Goal: Information Seeking & Learning: Learn about a topic

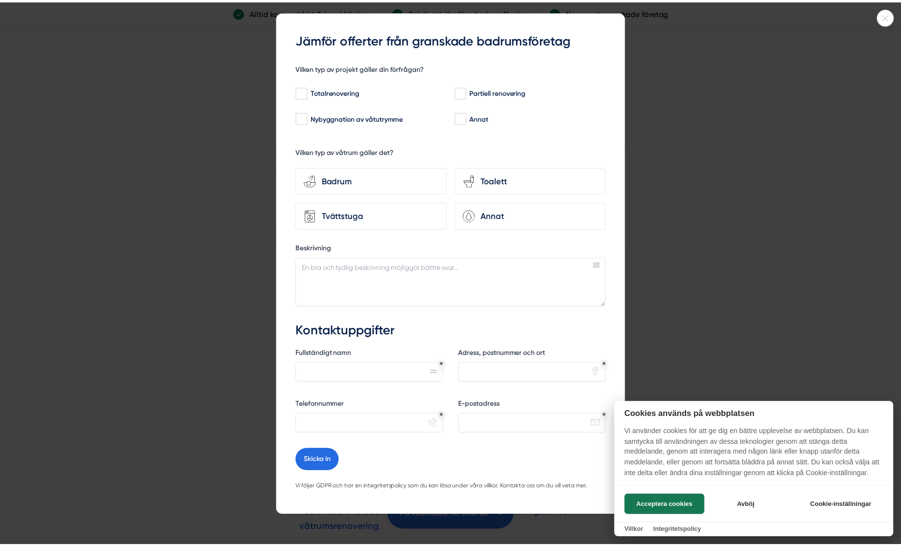
scroll to position [38, 0]
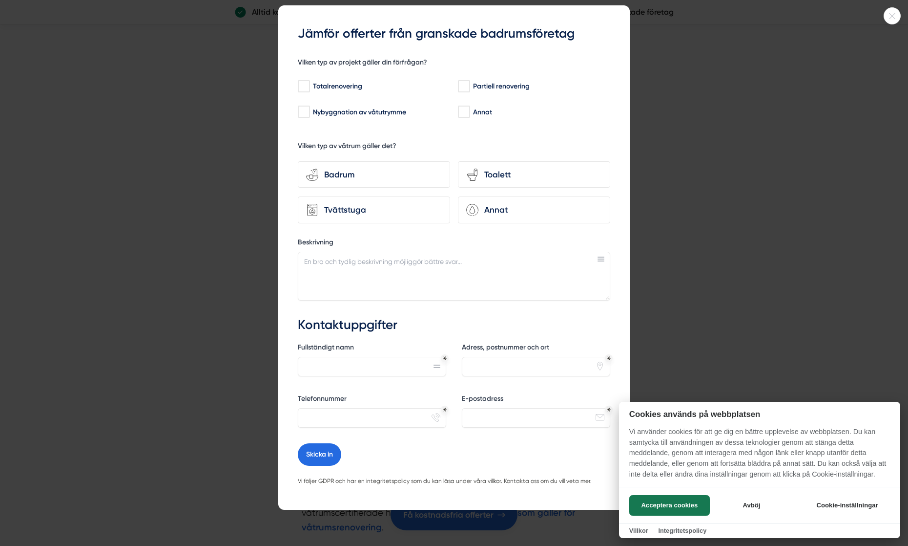
click at [672, 329] on div at bounding box center [454, 273] width 908 height 546
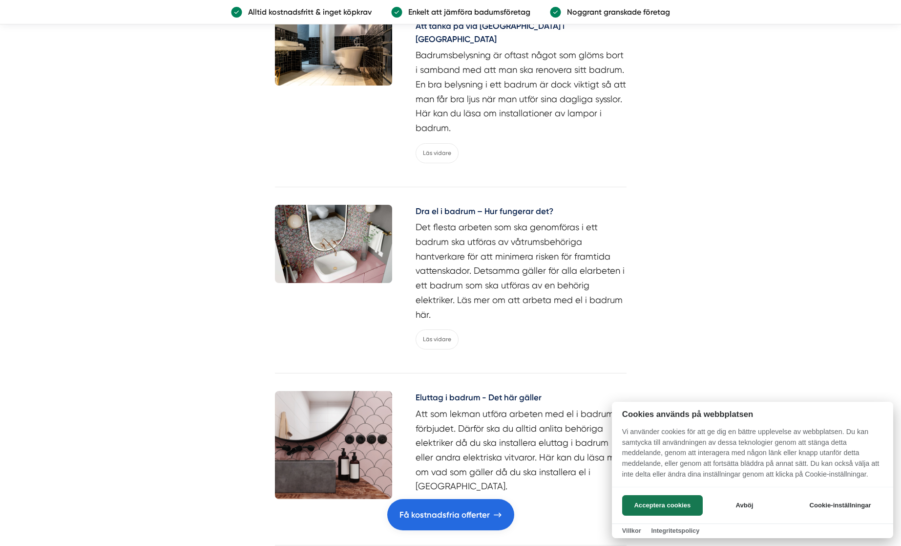
scroll to position [4347, 0]
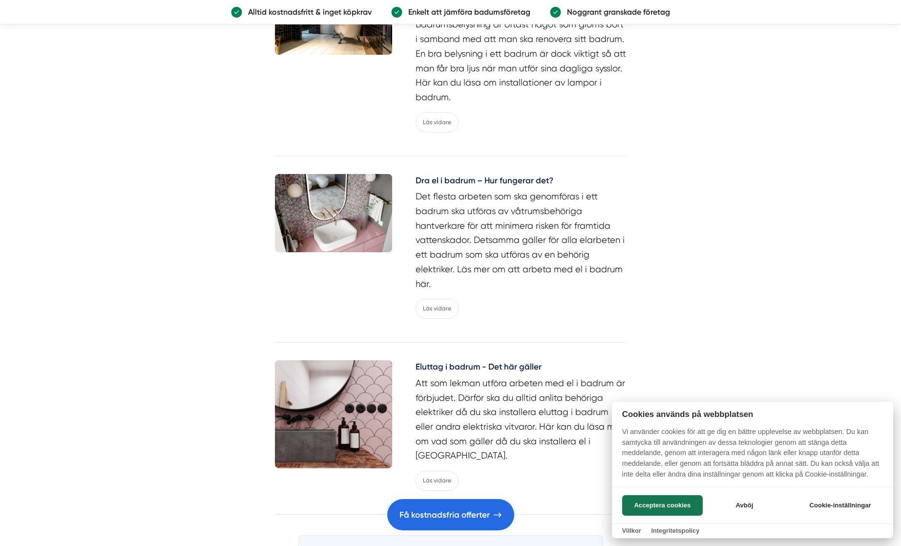
click at [503, 303] on div at bounding box center [450, 273] width 901 height 546
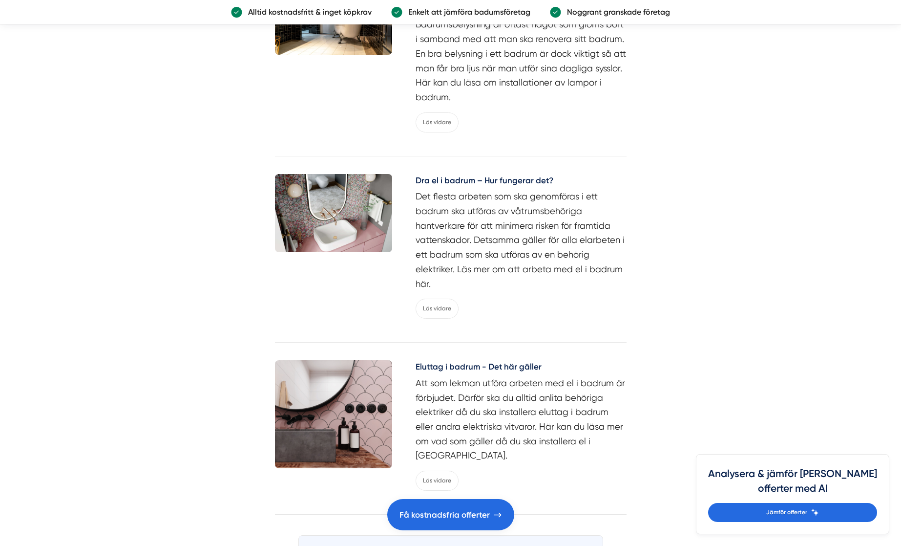
click at [499, 360] on h5 "Eluttag i badrum - Det här gäller" at bounding box center [521, 368] width 211 height 16
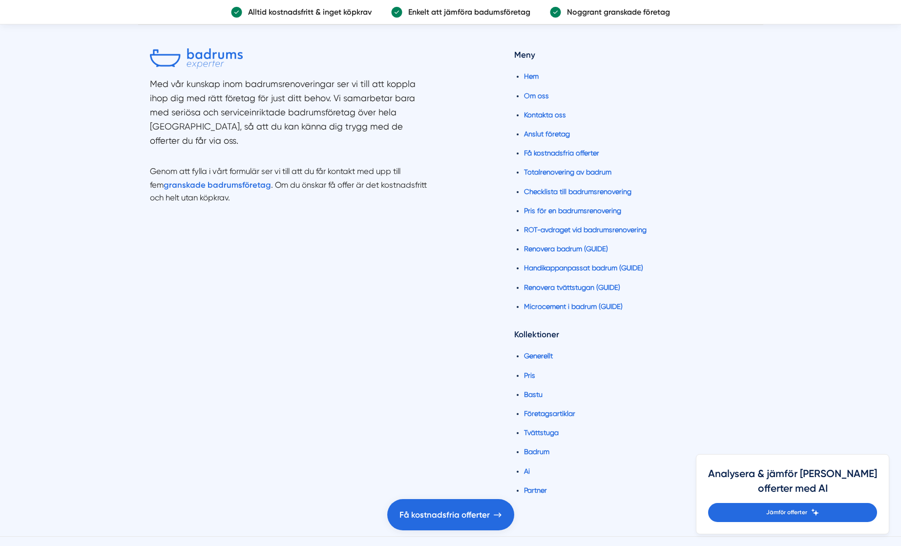
scroll to position [3544, 0]
